Goal: Entertainment & Leisure: Consume media (video, audio)

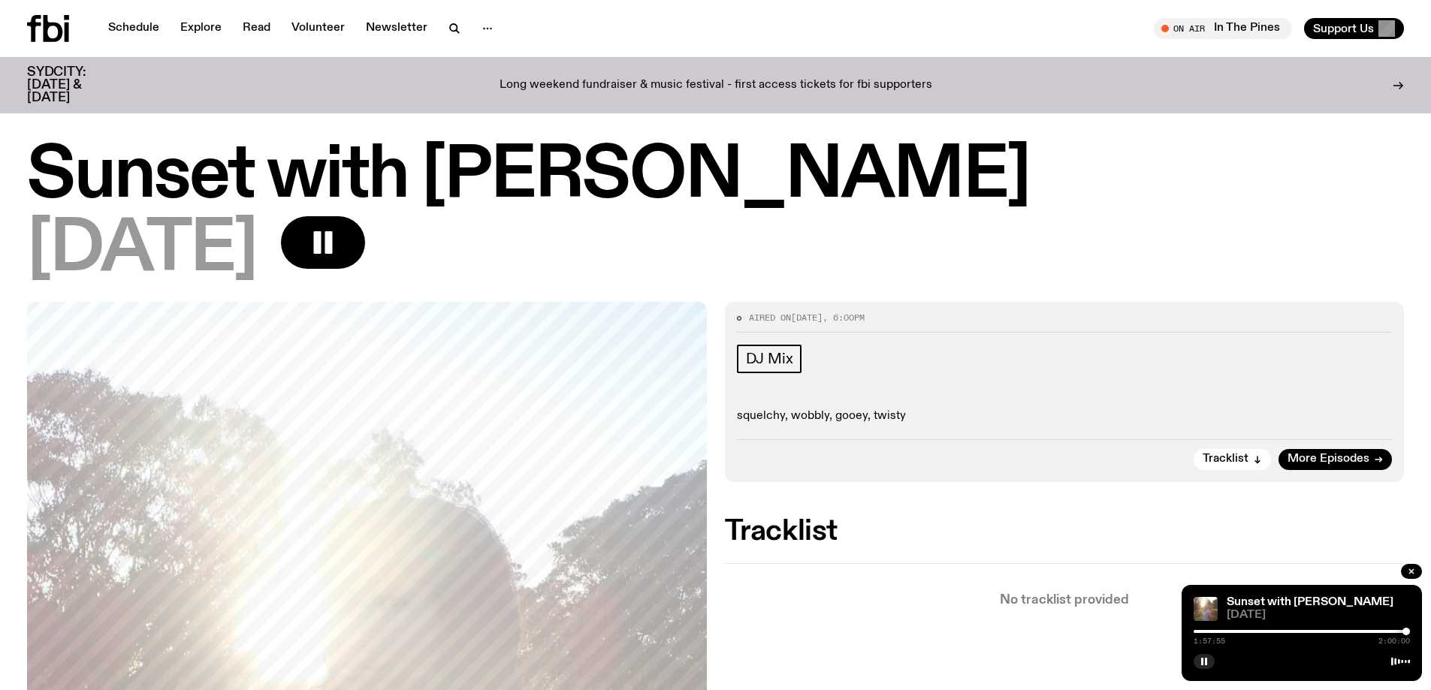
click at [1407, 634] on div at bounding box center [1406, 632] width 8 height 8
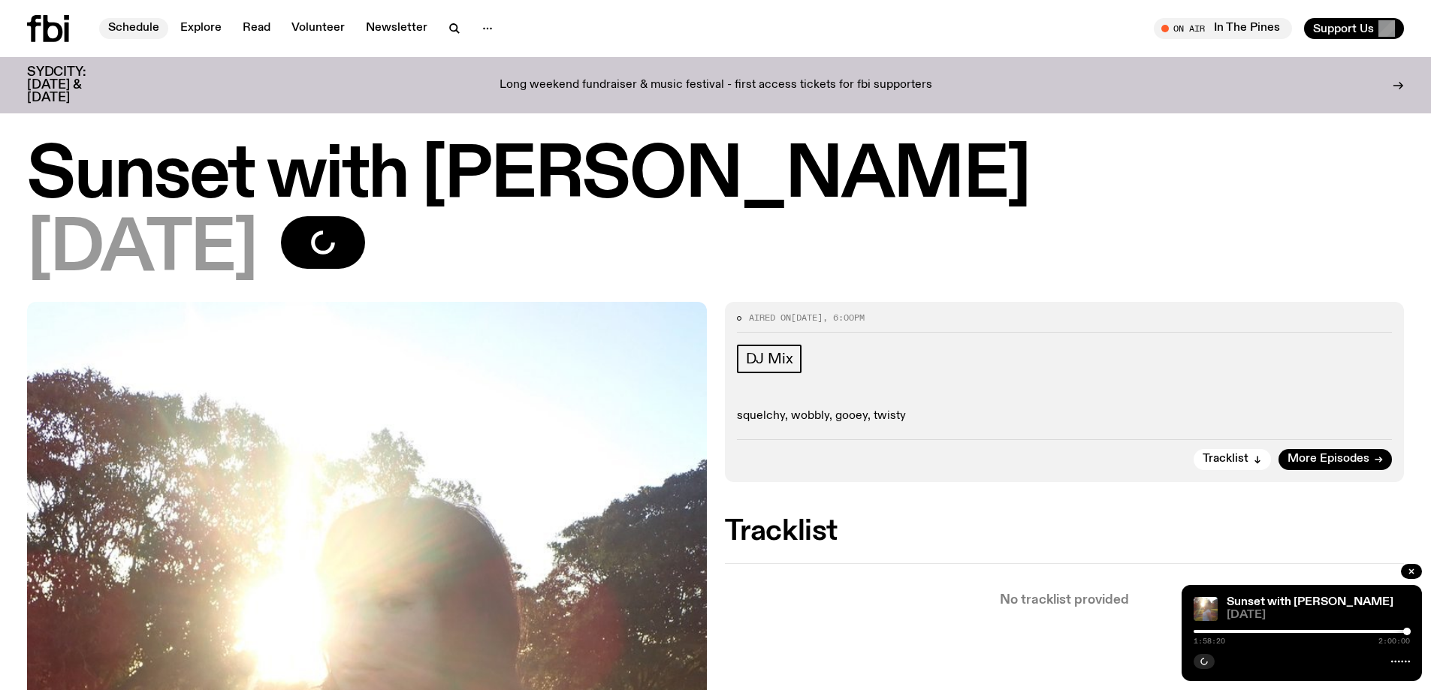
click at [134, 27] on link "Schedule" at bounding box center [133, 28] width 69 height 21
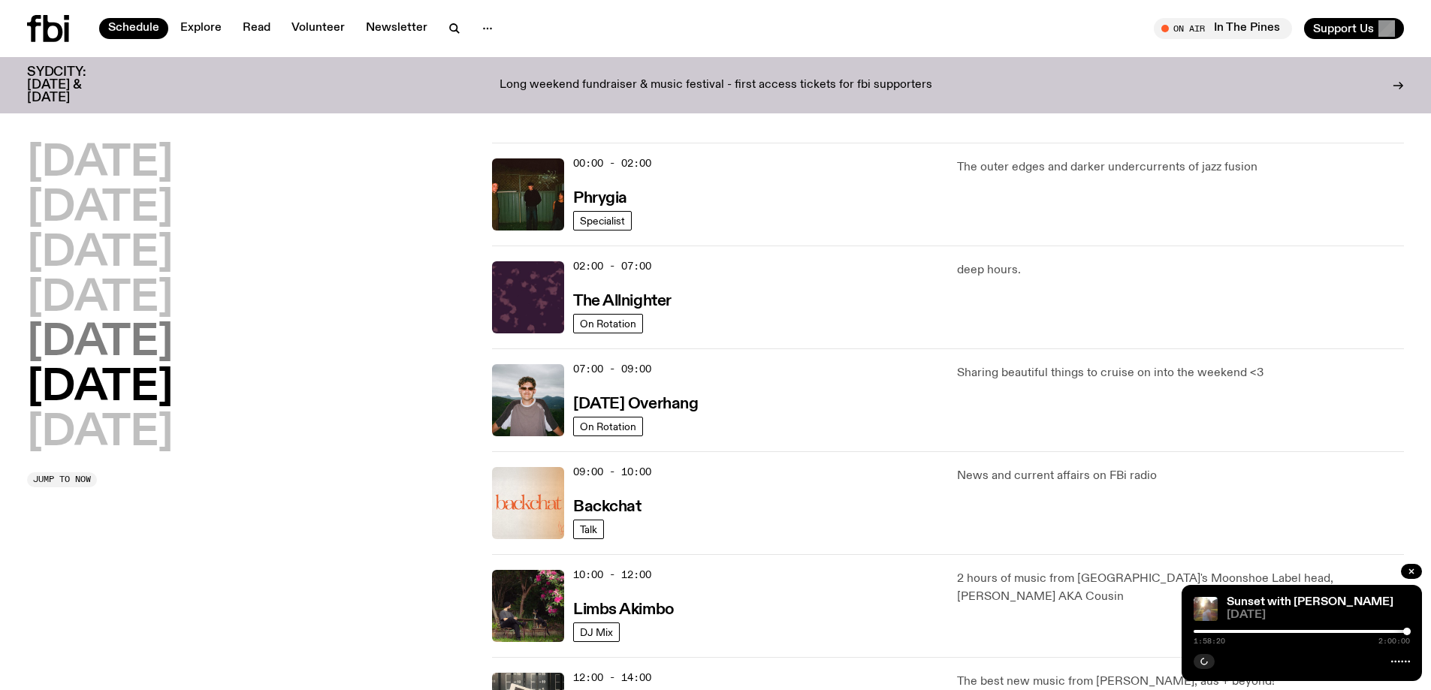
click at [119, 336] on h2 "[DATE]" at bounding box center [100, 343] width 146 height 42
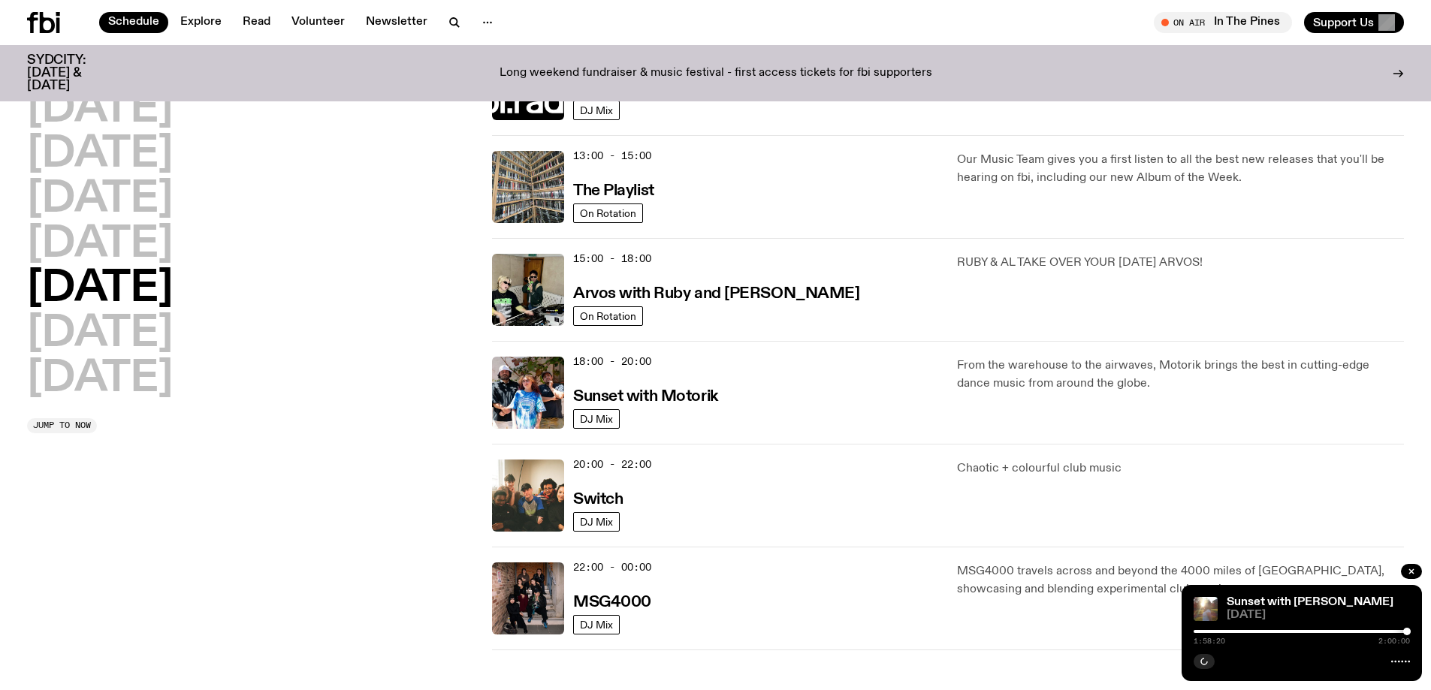
scroll to position [418, 0]
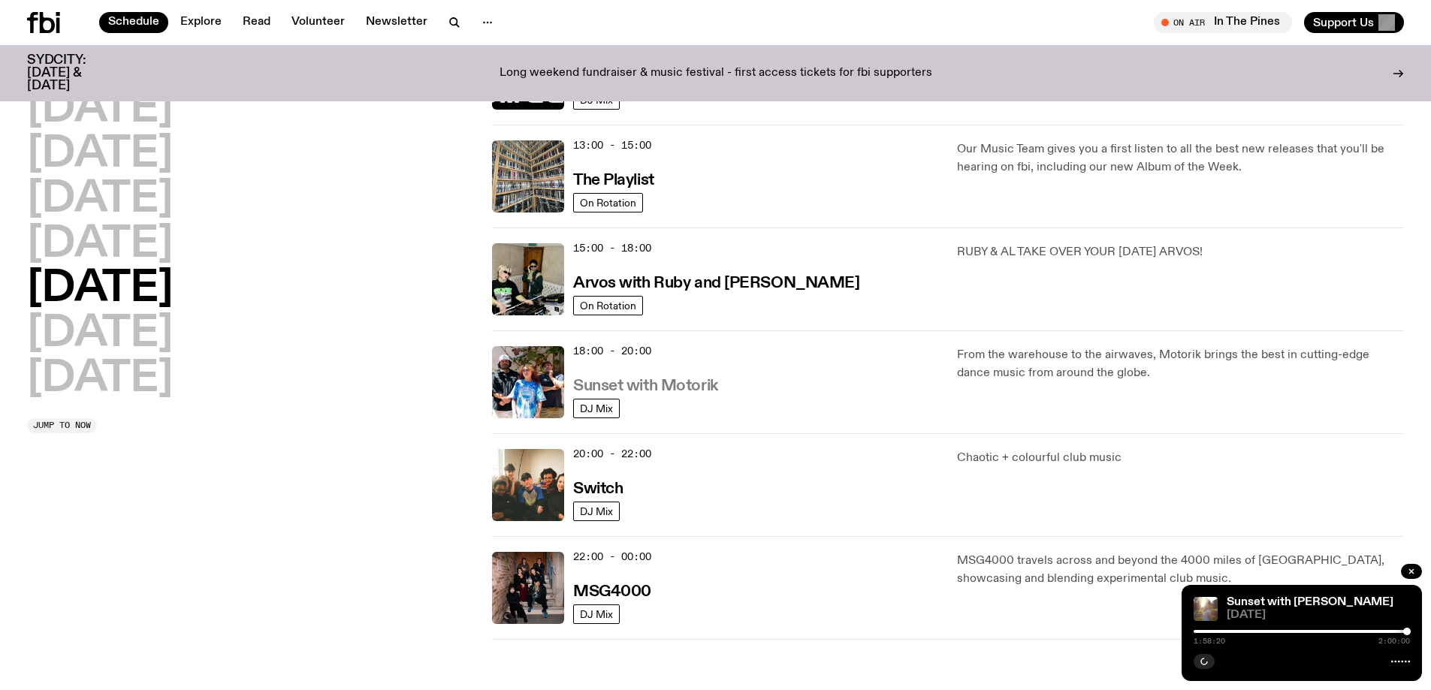
click at [593, 385] on h3 "Sunset with Motorik" at bounding box center [645, 387] width 145 height 16
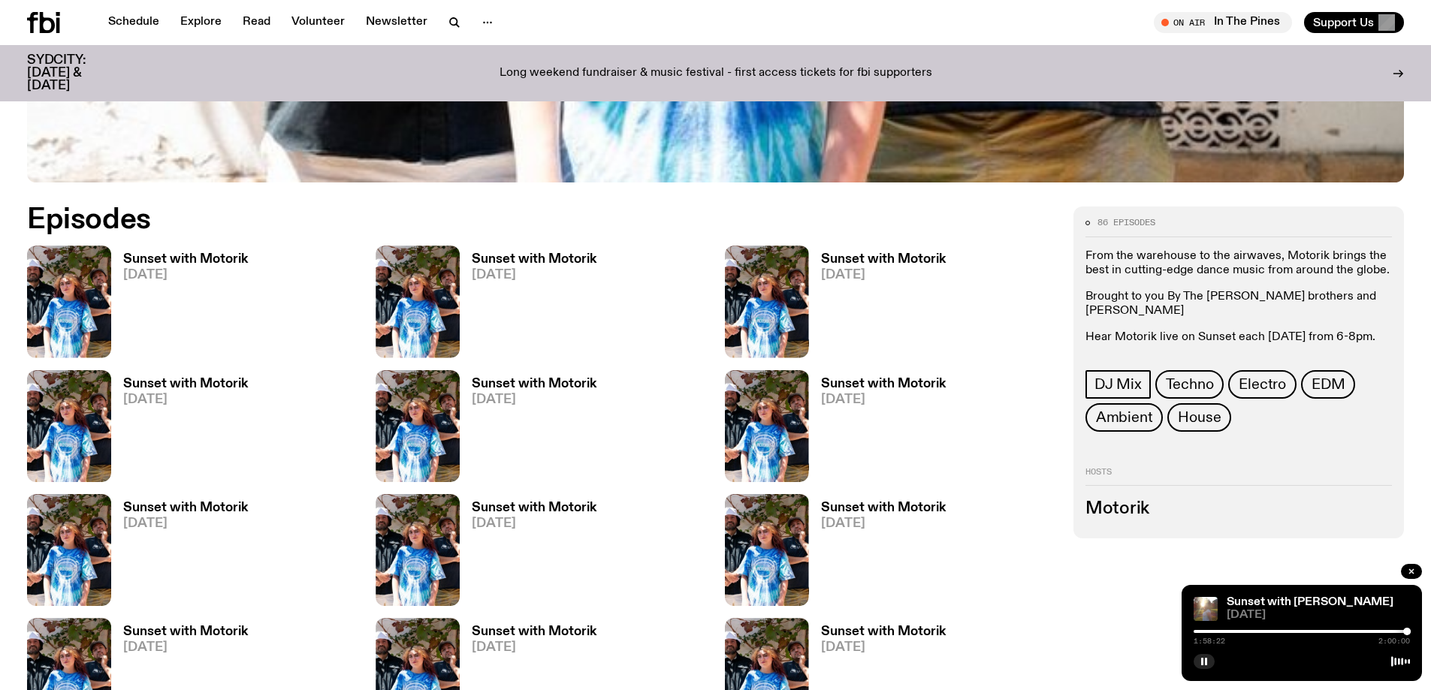
scroll to position [818, 0]
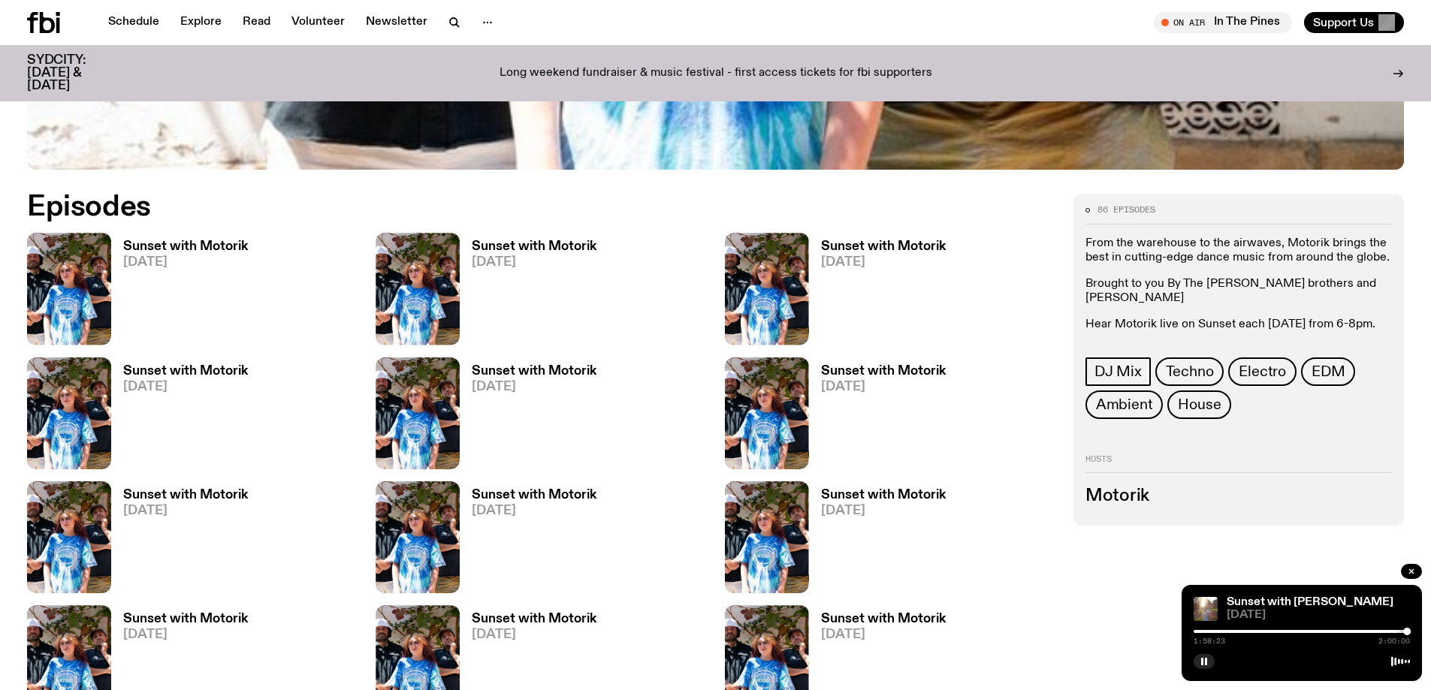
click at [164, 246] on h3 "Sunset with Motorik" at bounding box center [185, 246] width 125 height 13
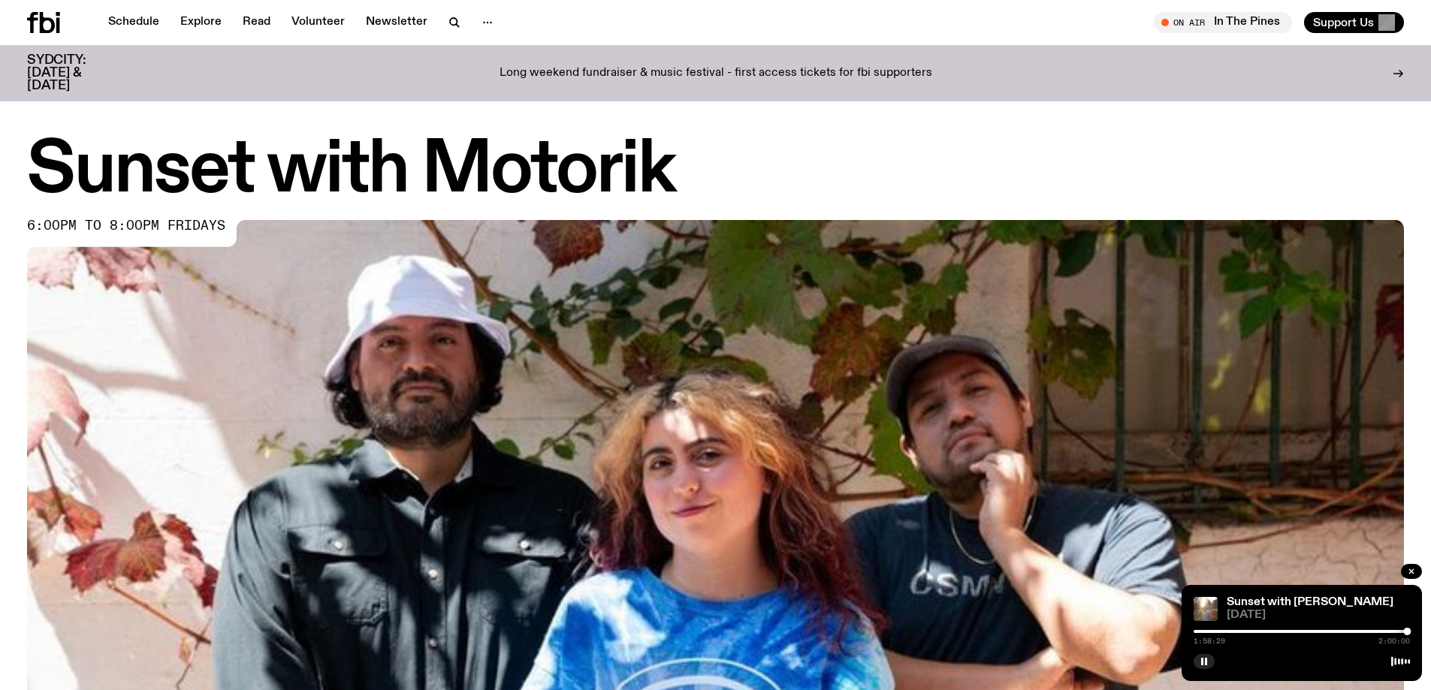
scroll to position [806, 0]
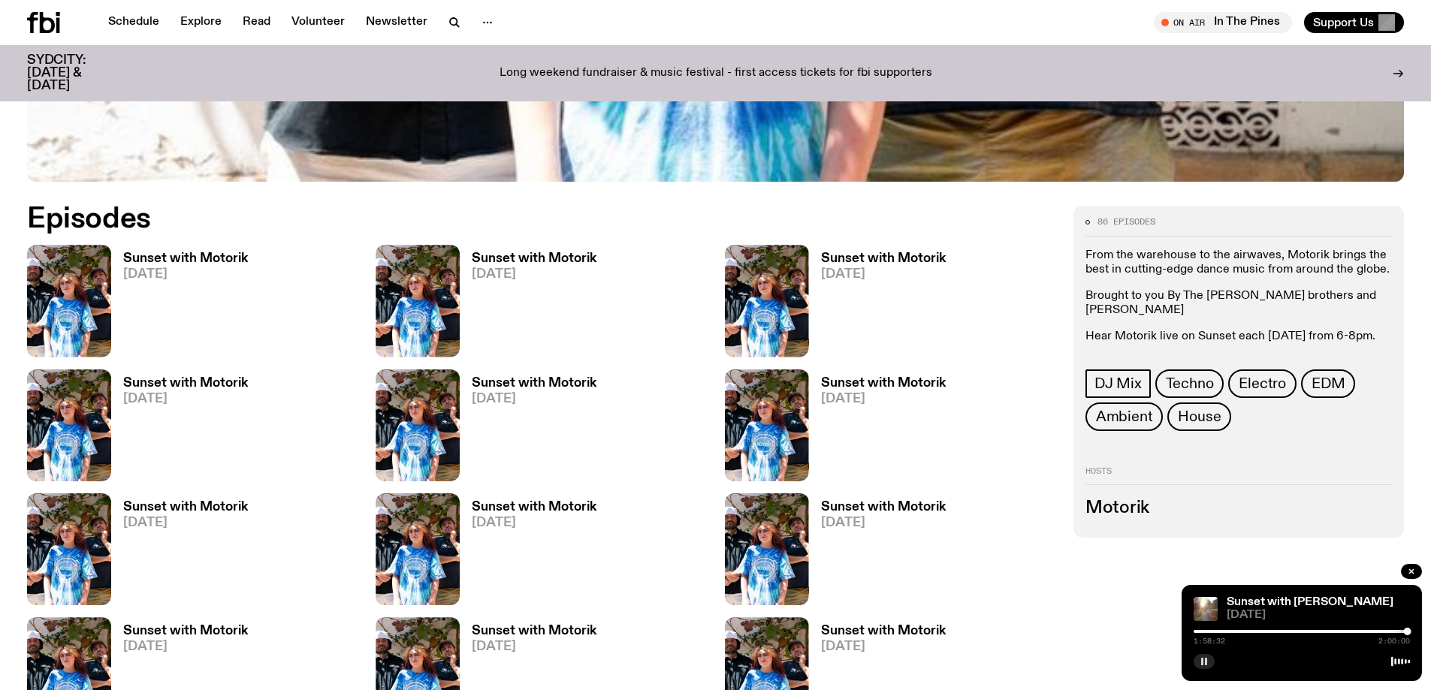
click at [1205, 662] on rect "button" at bounding box center [1206, 662] width 2 height 8
